Goal: Download file/media

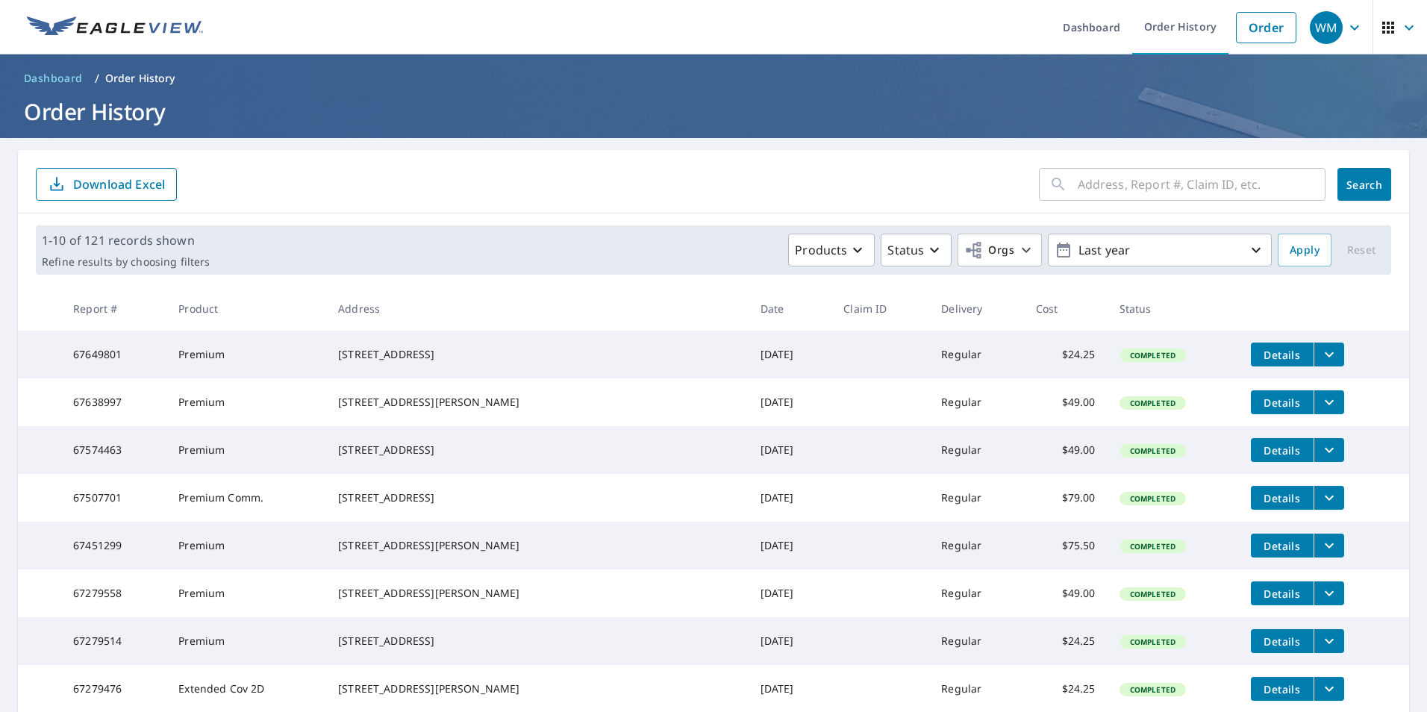
click at [1320, 458] on icon "filesDropdownBtn-67574463" at bounding box center [1329, 450] width 18 height 18
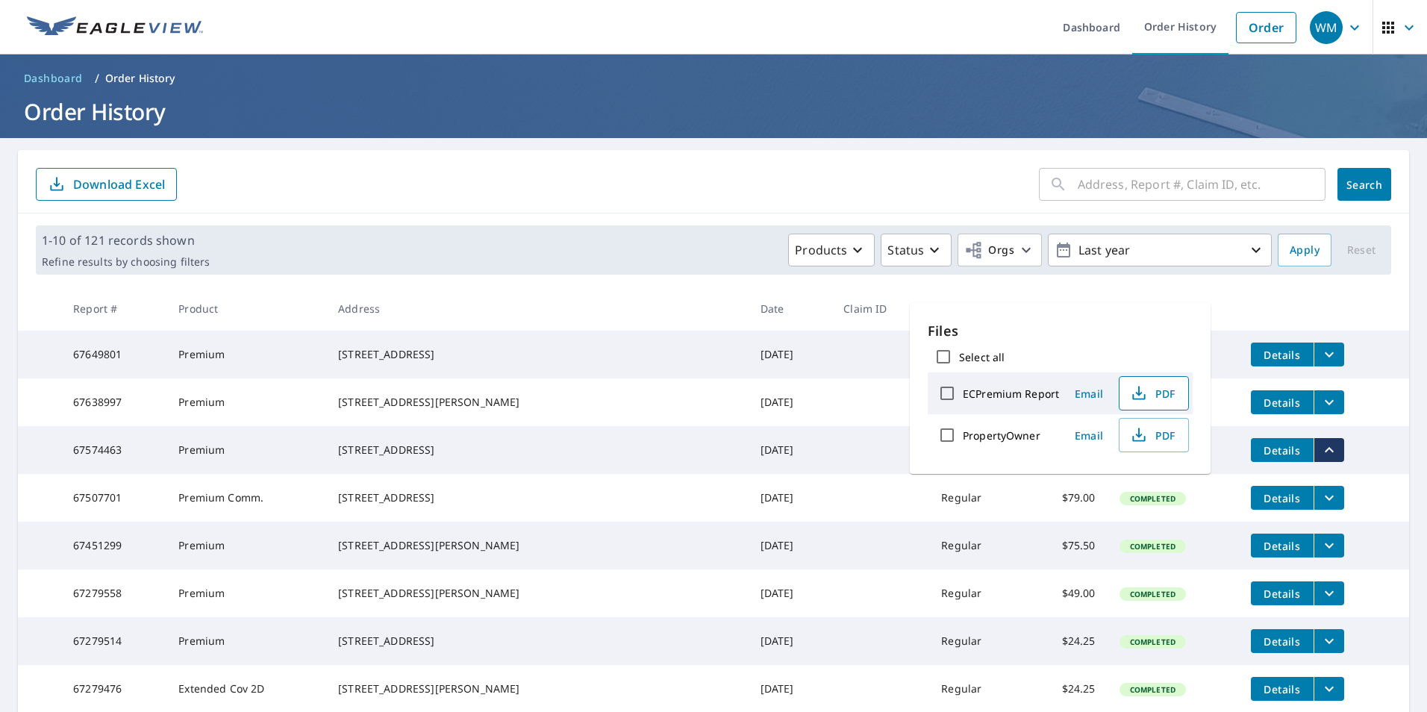
click at [1157, 394] on span "PDF" at bounding box center [1152, 393] width 48 height 18
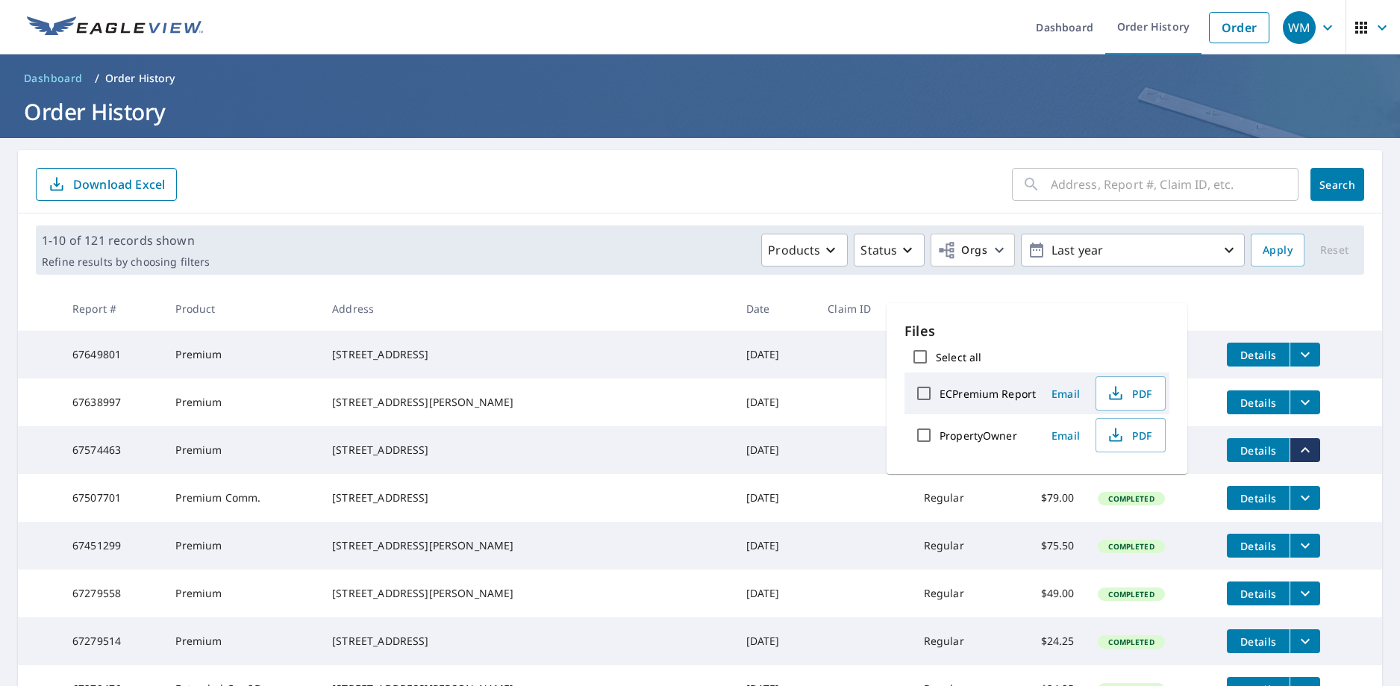
click at [1296, 507] on icon "filesDropdownBtn-67507701" at bounding box center [1305, 498] width 18 height 18
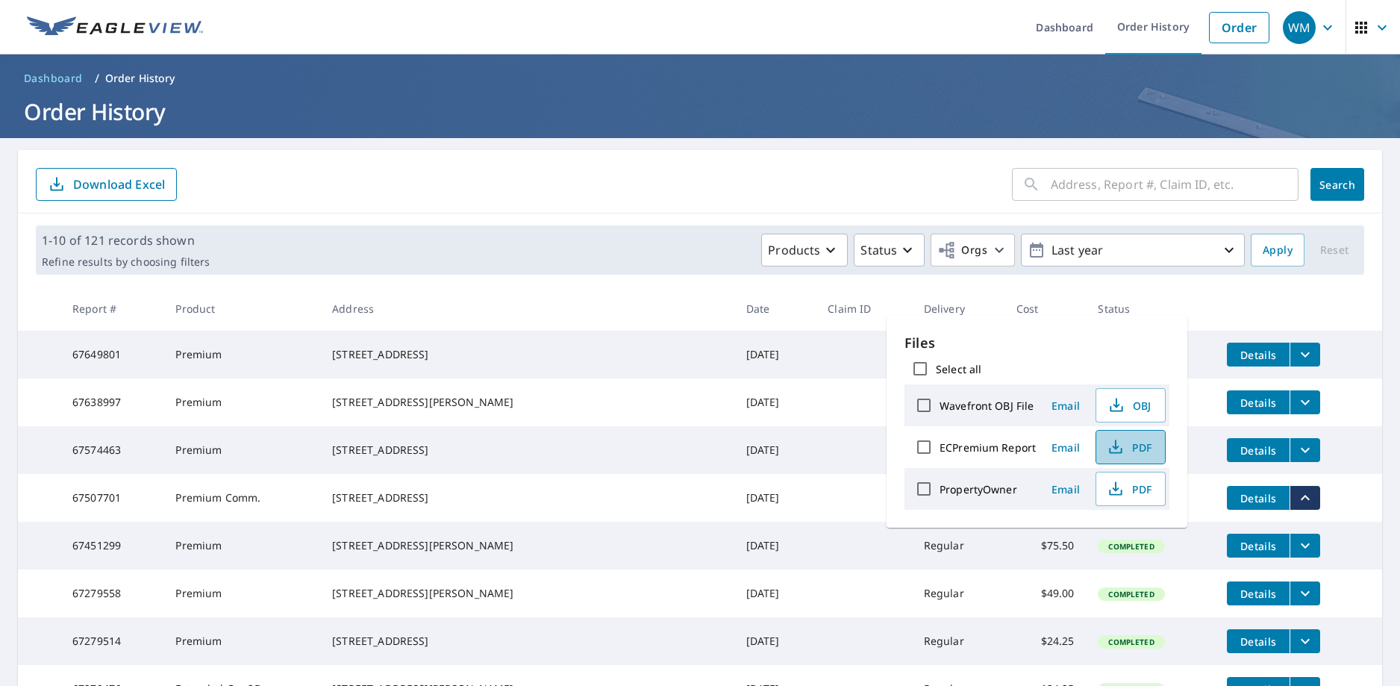
click at [1142, 444] on span "PDF" at bounding box center [1129, 447] width 48 height 18
click at [1086, 185] on input "text" at bounding box center [1175, 184] width 248 height 42
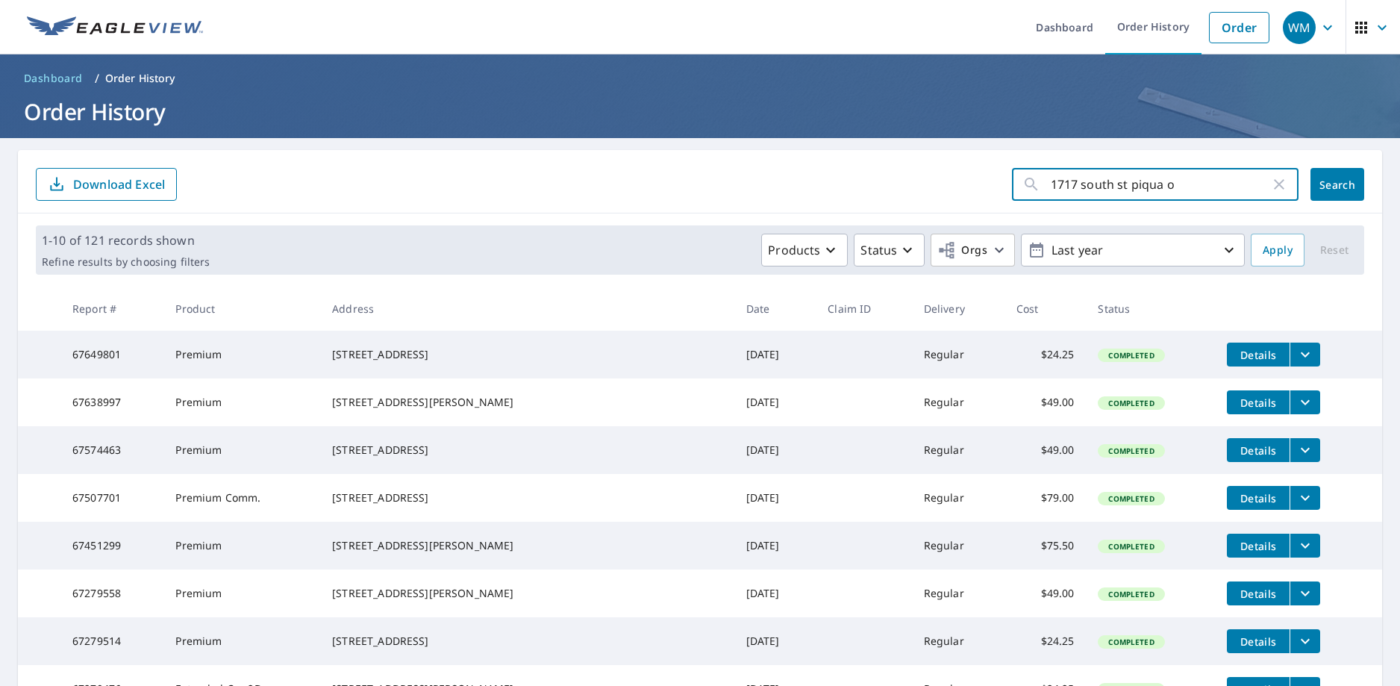
type input "[STREET_ADDRESS]"
click button "Search" at bounding box center [1337, 184] width 54 height 33
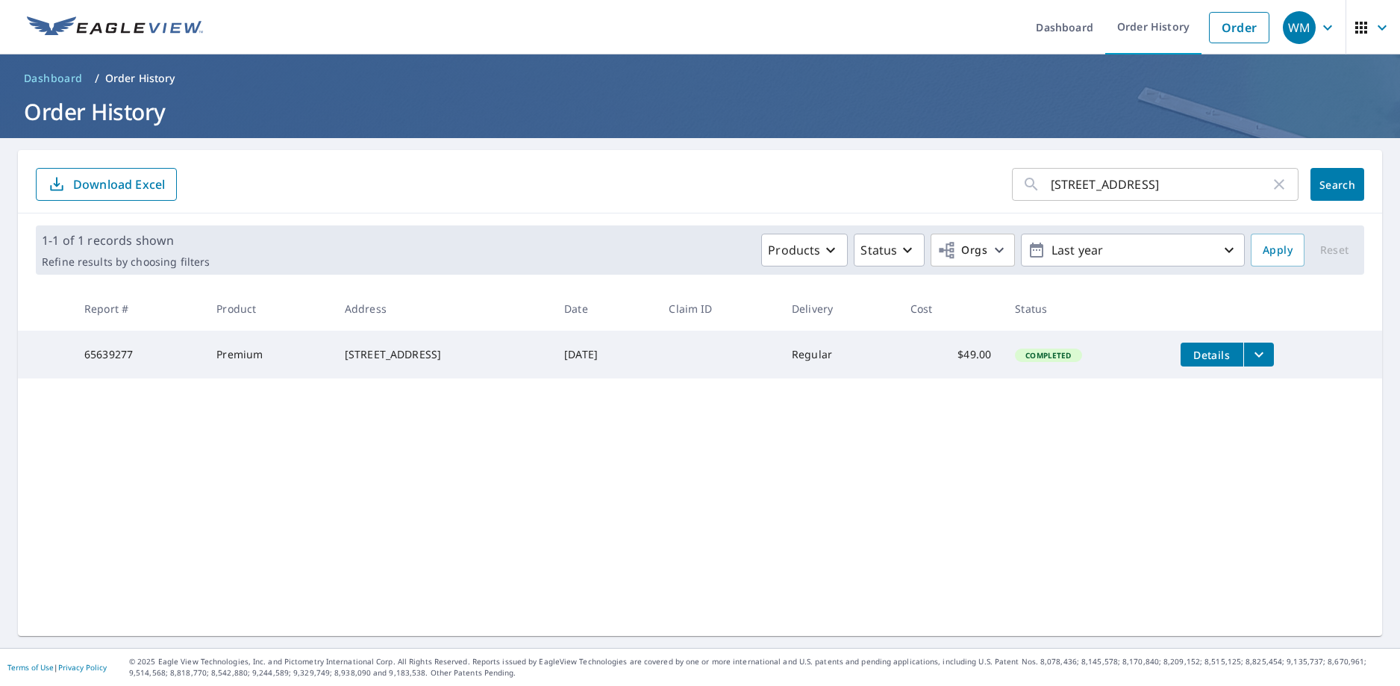
click at [1258, 343] on button "filesDropdownBtn-65639277" at bounding box center [1258, 355] width 31 height 24
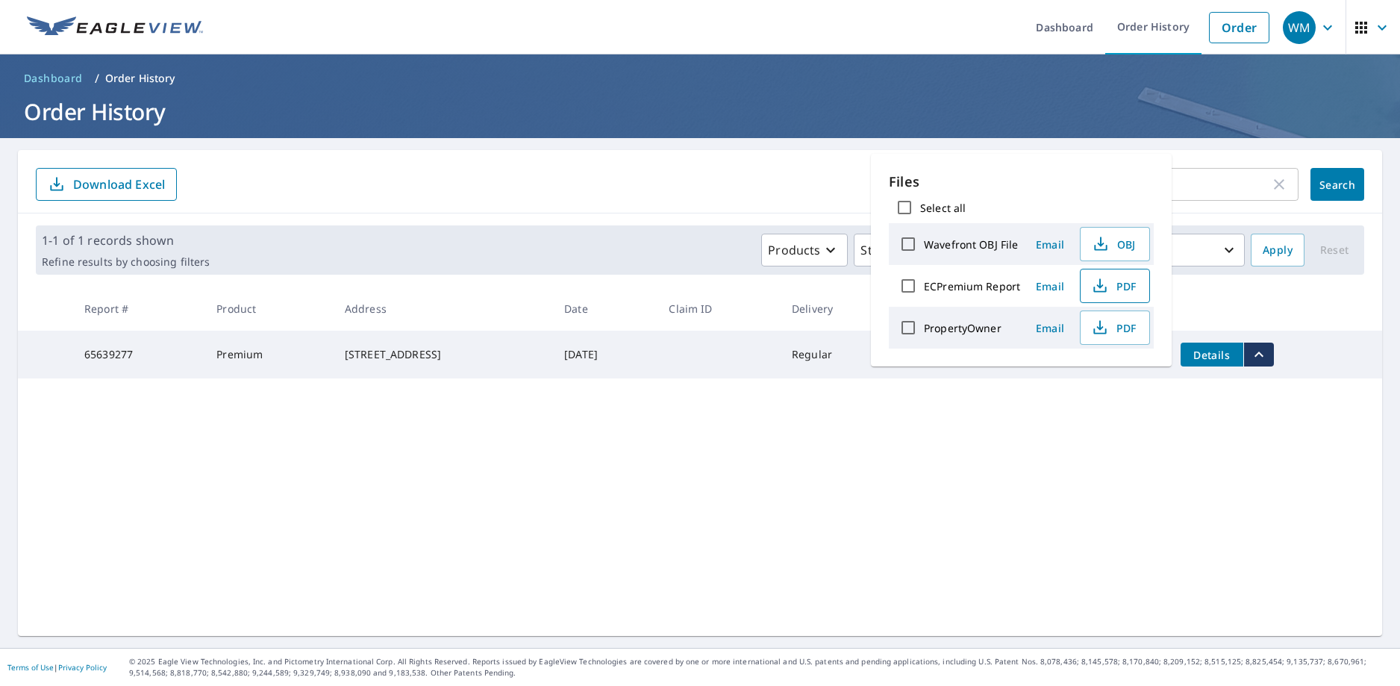
click at [1115, 282] on span "PDF" at bounding box center [1113, 286] width 48 height 18
